Goal: Transaction & Acquisition: Purchase product/service

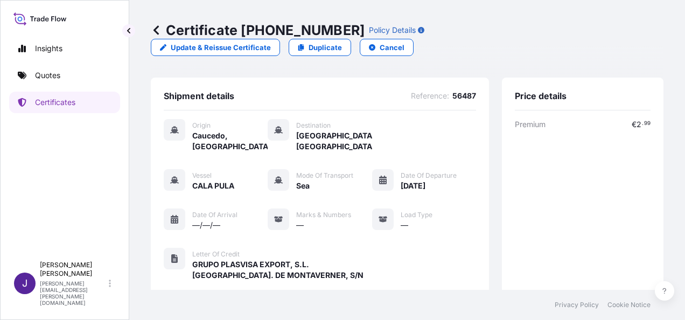
scroll to position [288, 0]
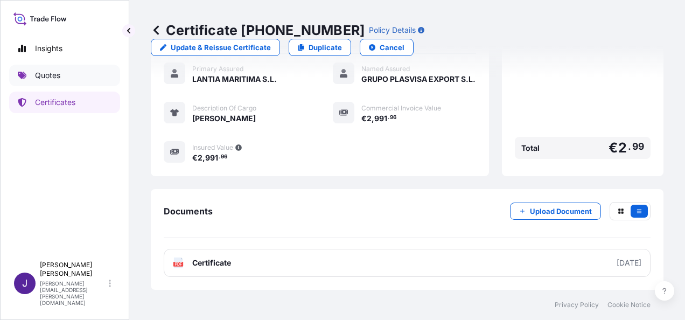
click at [54, 74] on p "Quotes" at bounding box center [47, 75] width 25 height 11
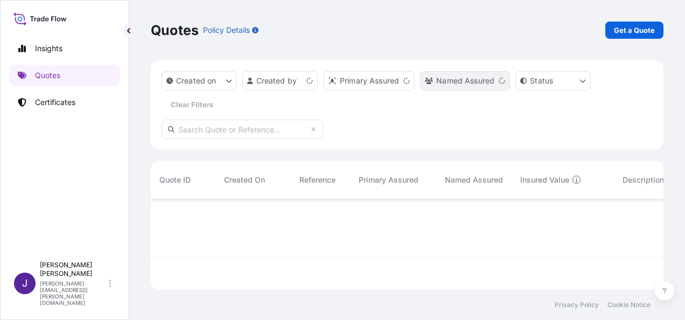
scroll to position [88, 504]
click at [629, 30] on p "Get a Quote" at bounding box center [634, 30] width 41 height 11
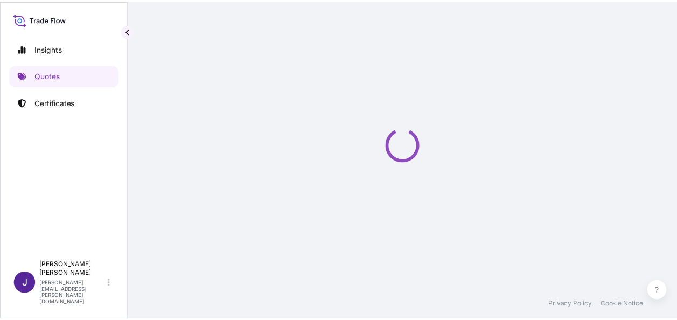
scroll to position [17, 0]
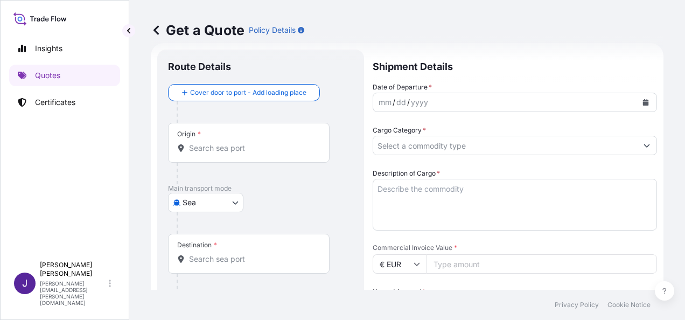
click at [224, 197] on body "Insights Quotes Certificates J [PERSON_NAME] [PERSON_NAME][EMAIL_ADDRESS][PERSO…" at bounding box center [342, 160] width 685 height 320
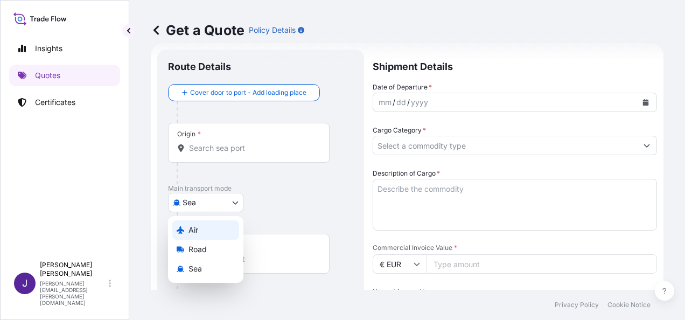
click at [198, 233] on span "Air" at bounding box center [194, 230] width 10 height 11
select select "Air"
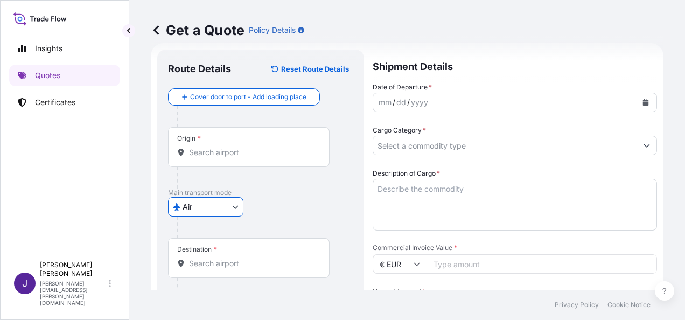
click at [641, 101] on button "Calendar" at bounding box center [645, 102] width 17 height 17
click at [643, 100] on icon "Calendar" at bounding box center [646, 102] width 6 height 6
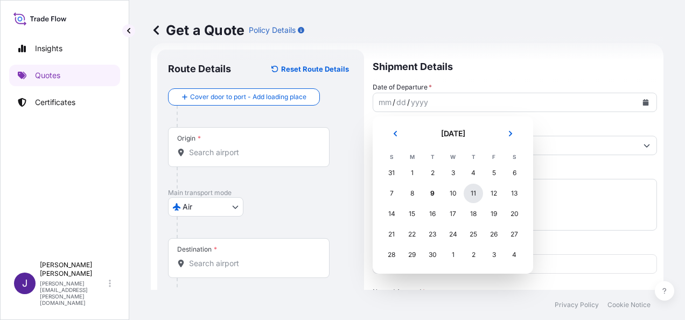
click at [472, 194] on div "11" at bounding box center [473, 193] width 19 height 19
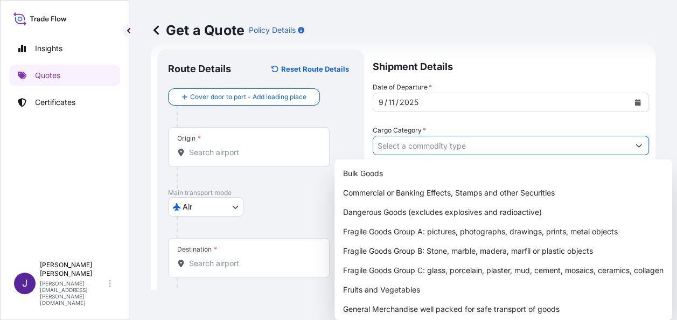
click at [477, 149] on input "Cargo Category *" at bounding box center [501, 145] width 256 height 19
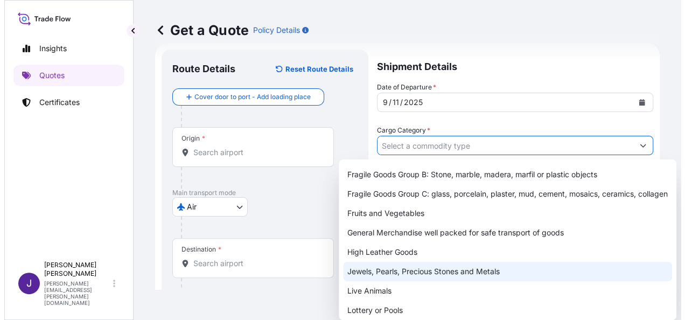
scroll to position [108, 0]
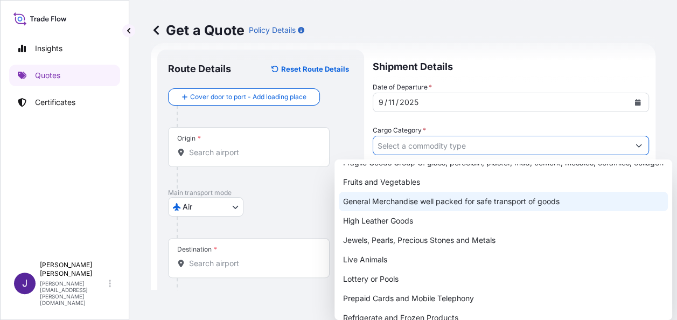
click at [391, 211] on div "General Merchandise well packed for safe transport of goods" at bounding box center [503, 201] width 329 height 19
type input "General Merchandise well packed for safe transport of goods"
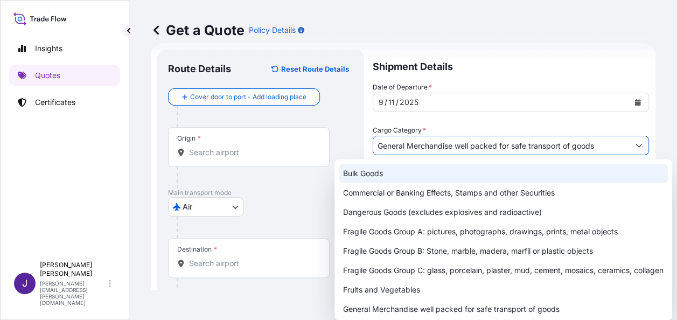
drag, startPoint x: 503, startPoint y: 49, endPoint x: 496, endPoint y: 78, distance: 29.5
click at [503, 48] on div "Get a Quote Policy Details" at bounding box center [403, 30] width 505 height 60
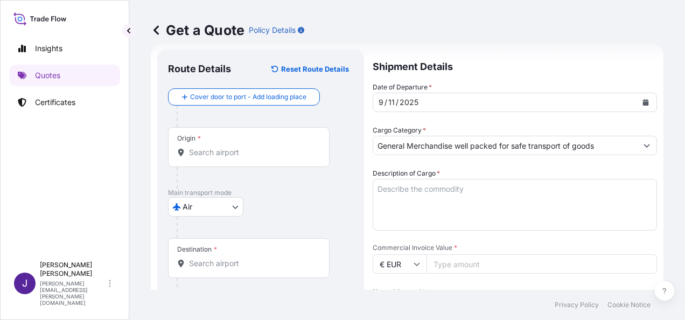
click at [442, 186] on textarea "Description of Cargo *" at bounding box center [515, 205] width 284 height 52
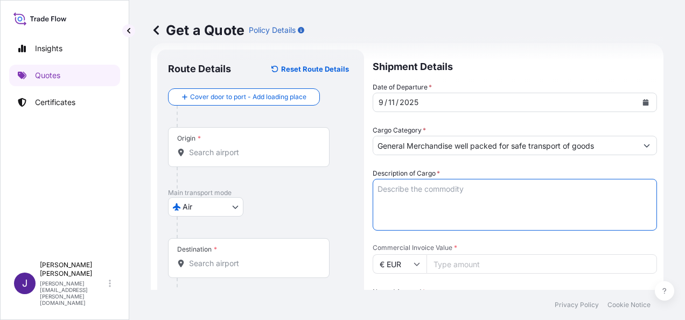
paste textarea "1 PALLET RADIATORS FOR COOLERS 88 KGS"
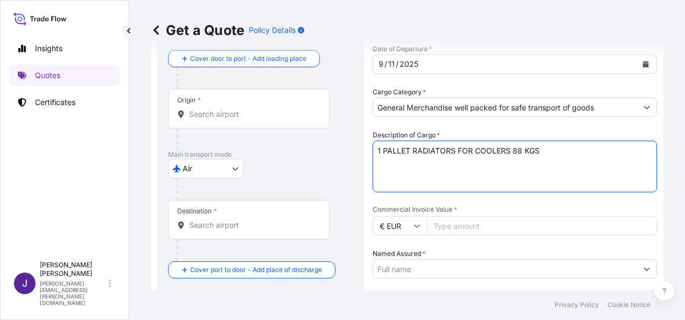
scroll to position [71, 0]
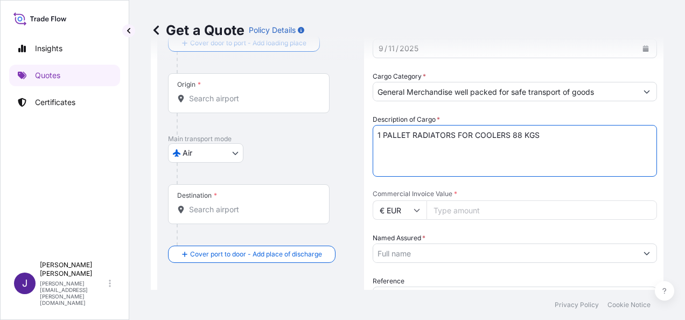
type textarea "1 PALLET RADIATORS FOR COOLERS 88 KGS"
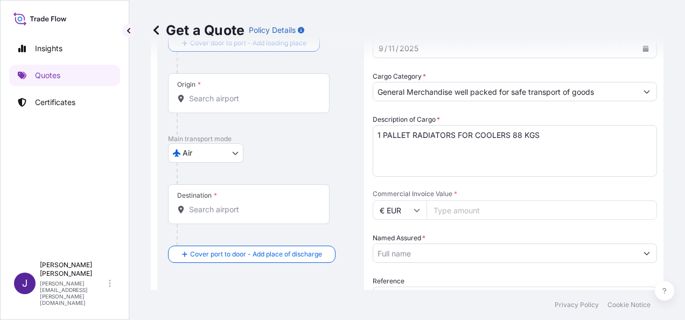
drag, startPoint x: 444, startPoint y: 229, endPoint x: 449, endPoint y: 211, distance: 18.9
click at [446, 219] on div "Date of Departure * [DATE] Cargo Category * General Merchandise well packed for…" at bounding box center [515, 210] width 284 height 364
click at [450, 209] on input "Commercial Invoice Value *" at bounding box center [542, 209] width 231 height 19
type input "1320"
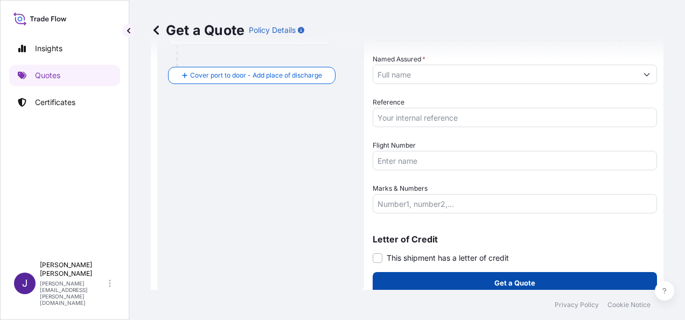
scroll to position [260, 0]
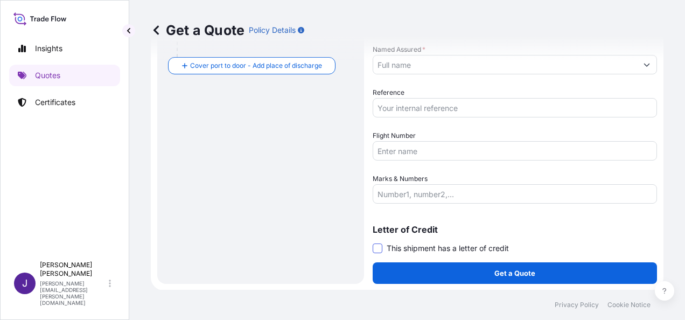
click at [379, 247] on span at bounding box center [378, 249] width 10 height 10
click at [373, 242] on input "This shipment has a letter of credit" at bounding box center [373, 242] width 0 height 0
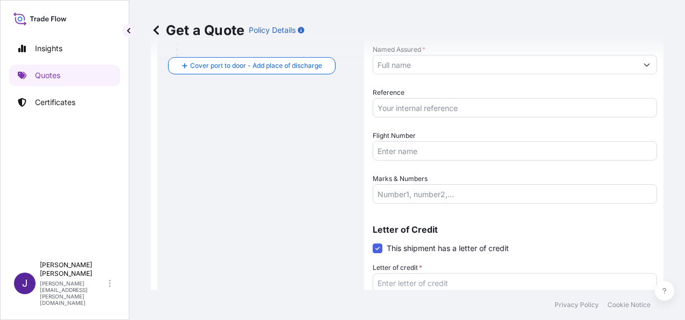
scroll to position [342, 0]
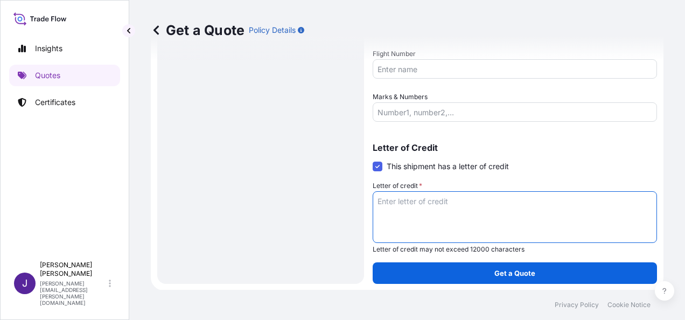
paste textarea "FACTURA NO. 610"
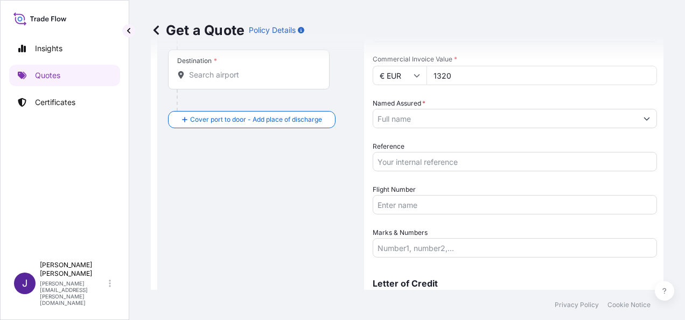
scroll to position [180, 0]
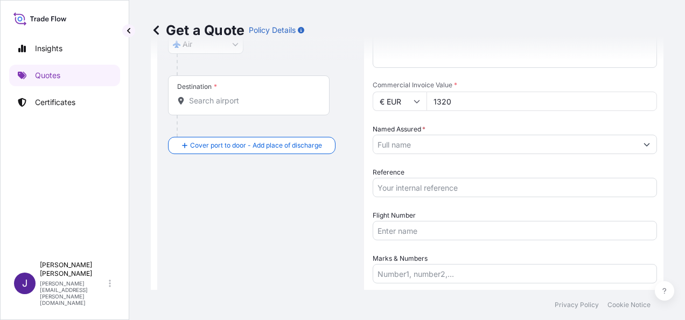
type textarea "FACTURA NO. 610"
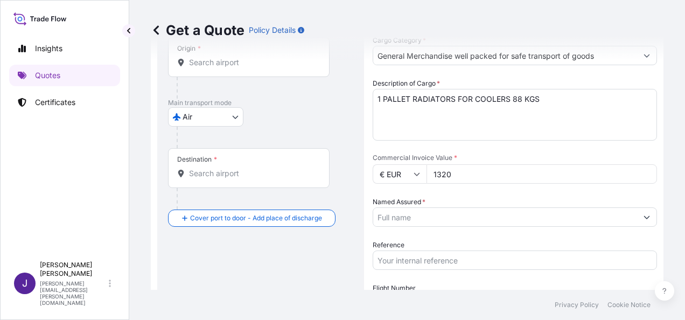
scroll to position [18, 0]
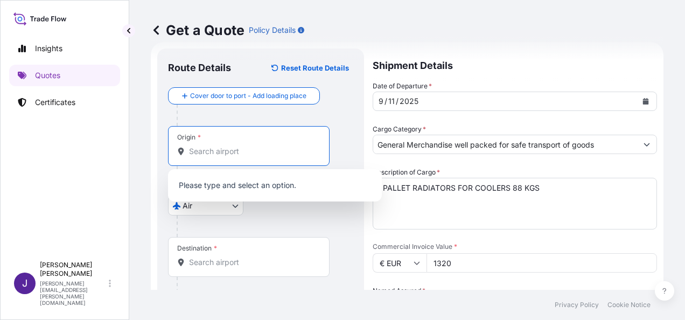
click at [224, 154] on input "Origin *" at bounding box center [252, 151] width 127 height 11
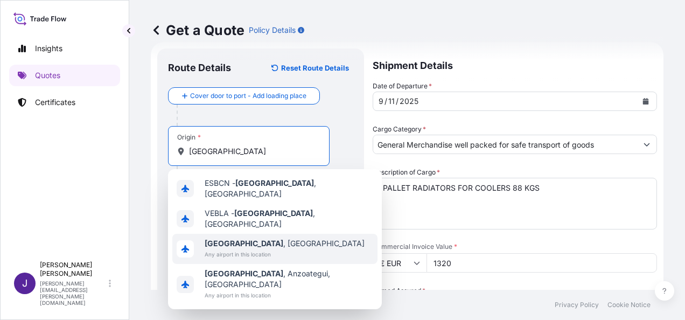
click at [254, 238] on span "[GEOGRAPHIC_DATA] , [GEOGRAPHIC_DATA]" at bounding box center [285, 243] width 160 height 11
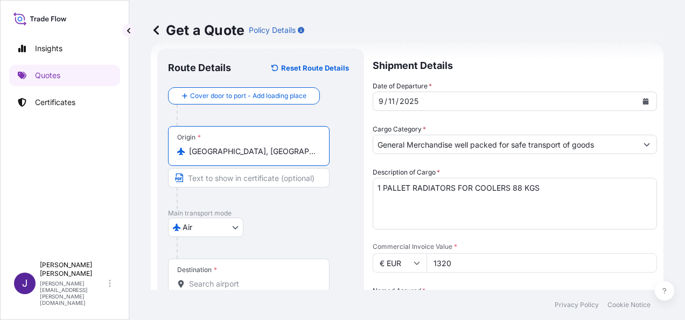
type input "[GEOGRAPHIC_DATA], [GEOGRAPHIC_DATA]"
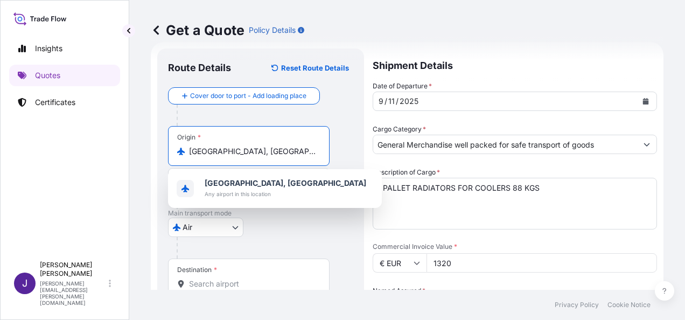
click at [314, 238] on div at bounding box center [265, 248] width 177 height 22
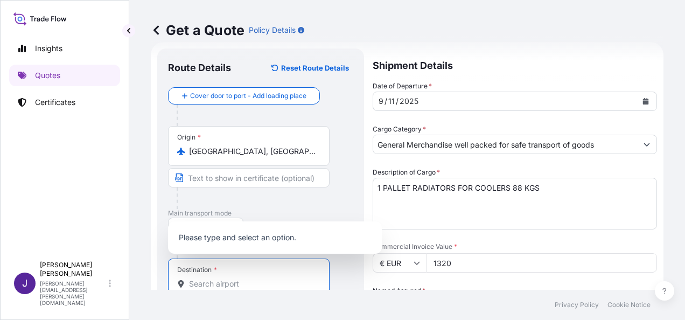
click at [262, 282] on input "Destination *" at bounding box center [252, 284] width 127 height 11
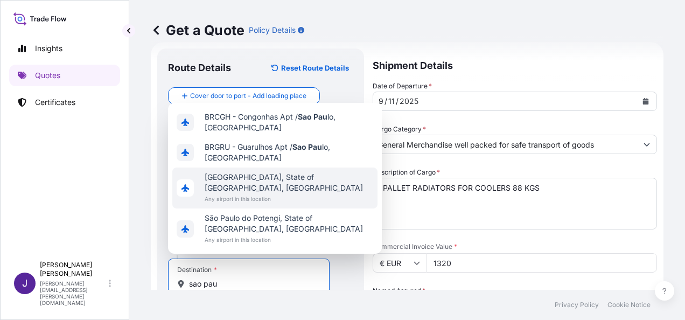
click at [261, 192] on span "[GEOGRAPHIC_DATA], State of [GEOGRAPHIC_DATA], [GEOGRAPHIC_DATA]" at bounding box center [289, 183] width 169 height 22
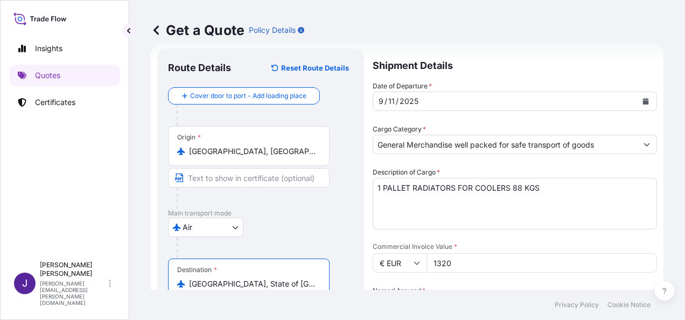
type input "[GEOGRAPHIC_DATA], State of [GEOGRAPHIC_DATA], [GEOGRAPHIC_DATA]"
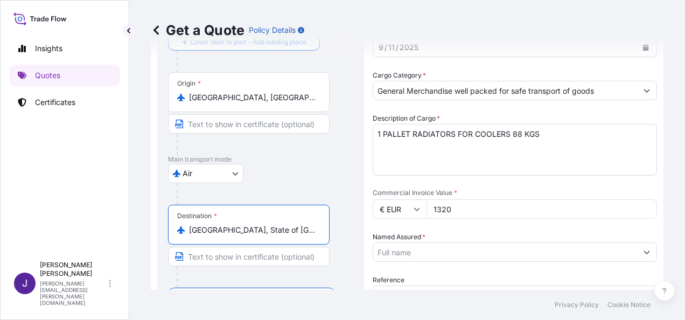
scroll to position [126, 0]
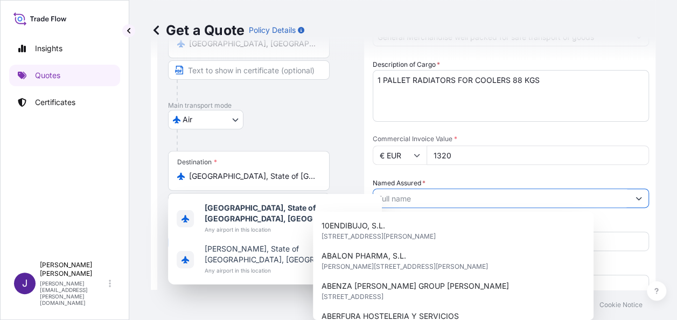
click at [441, 197] on input "Named Assured *" at bounding box center [501, 198] width 256 height 19
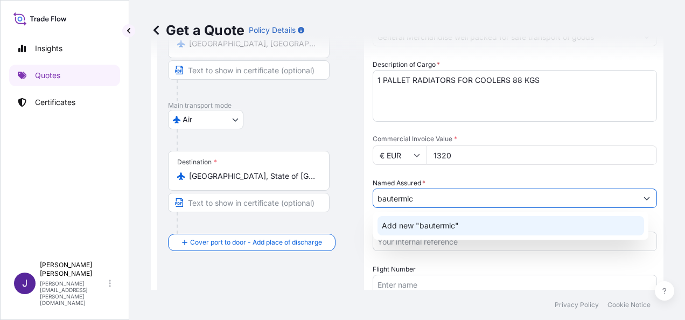
drag, startPoint x: 427, startPoint y: 196, endPoint x: 315, endPoint y: 204, distance: 111.8
click at [317, 204] on form "Route Details Reset Route Details Cover door to port - Add loading place Place …" at bounding box center [407, 220] width 513 height 572
paste input "BAUTERMIC S.A."
click at [443, 229] on span "Add new "BAUTERMIC S.A."" at bounding box center [433, 225] width 102 height 11
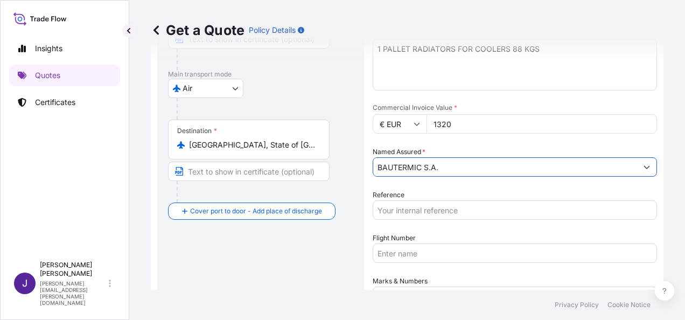
scroll to position [180, 0]
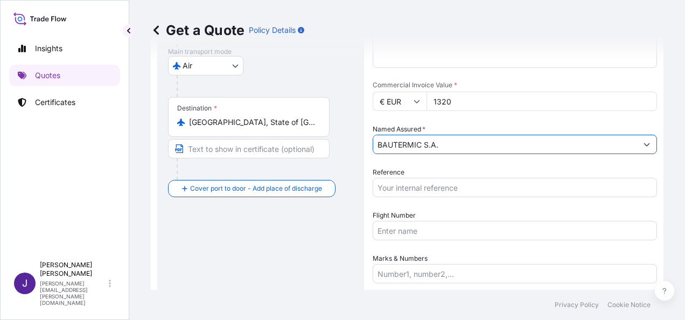
type input "BAUTERMIC S.A."
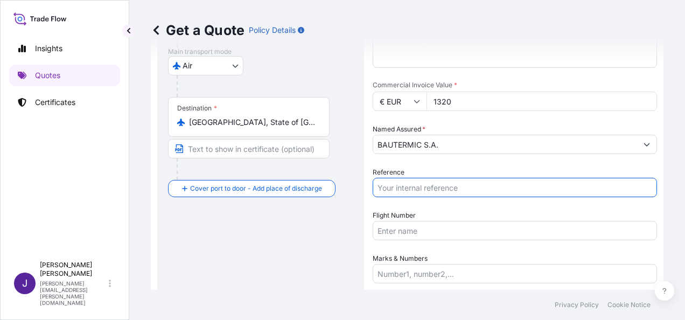
click at [462, 191] on input "Reference" at bounding box center [515, 187] width 284 height 19
type input "56572"
